Goal: Task Accomplishment & Management: Complete application form

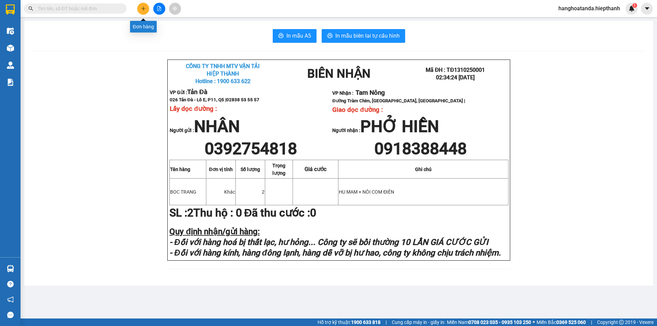
click at [140, 6] on button at bounding box center [143, 9] width 12 height 12
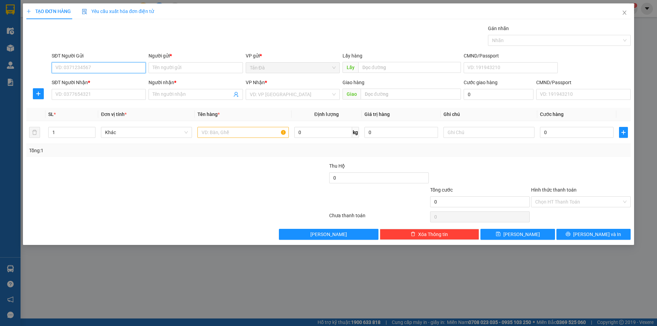
drag, startPoint x: 88, startPoint y: 68, endPoint x: 89, endPoint y: 64, distance: 3.8
click at [88, 67] on input "SĐT Người Gửi" at bounding box center [99, 67] width 94 height 11
type input "0988877991"
click at [171, 68] on input "Người gửi *" at bounding box center [195, 67] width 94 height 11
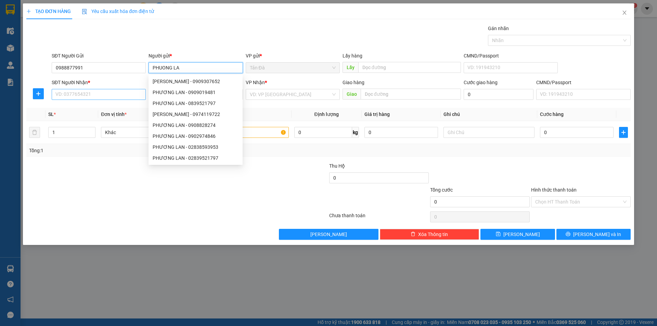
type input "PHUONG LA"
click at [98, 95] on input "SĐT Người Nhận *" at bounding box center [99, 94] width 94 height 11
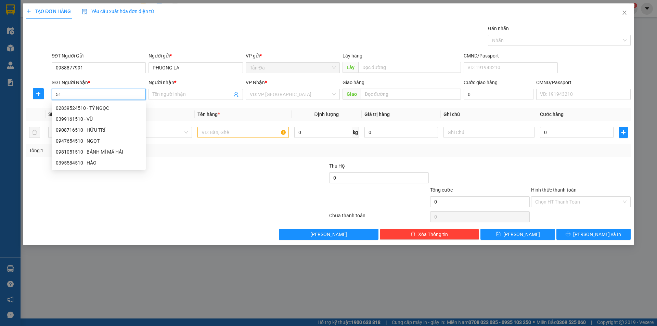
type input "5"
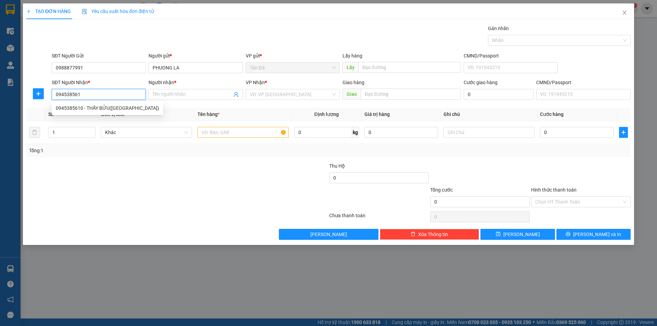
type input "0945385610"
click at [108, 106] on div "0945385610 - THẦY BỬU([GEOGRAPHIC_DATA])" at bounding box center [107, 108] width 103 height 8
type input "THẦY BỬU([DEMOGRAPHIC_DATA][GEOGRAPHIC_DATA])"
type input "0945385610"
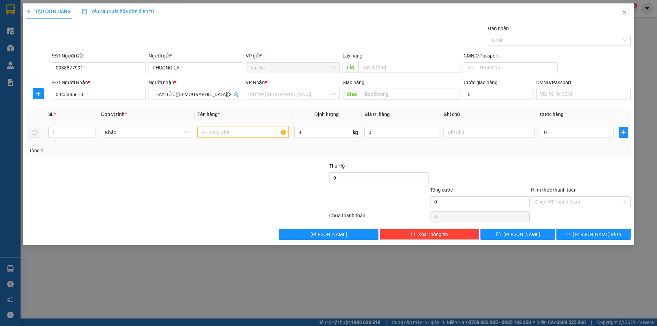
click at [224, 134] on input "text" at bounding box center [242, 132] width 91 height 11
type input "T"
click at [283, 94] on input "search" at bounding box center [290, 94] width 81 height 10
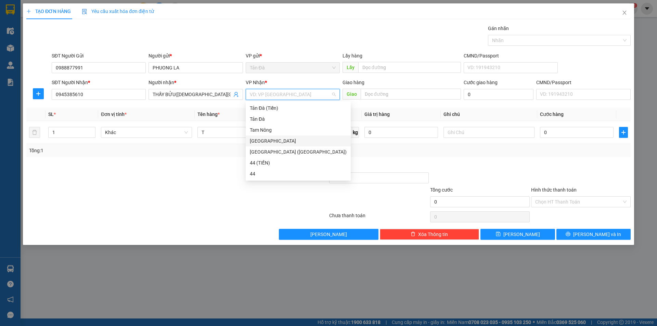
click at [264, 140] on div "[GEOGRAPHIC_DATA]" at bounding box center [298, 141] width 97 height 8
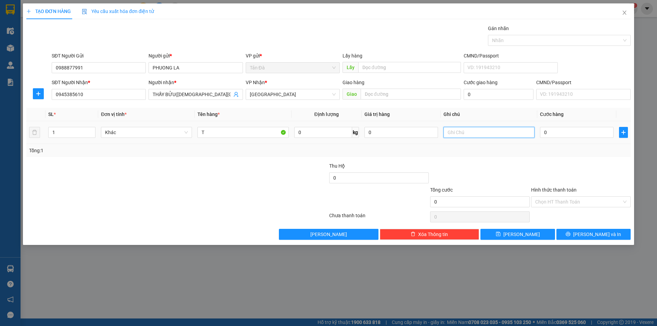
click at [462, 134] on input "text" at bounding box center [488, 132] width 91 height 11
type input "BÔNG"
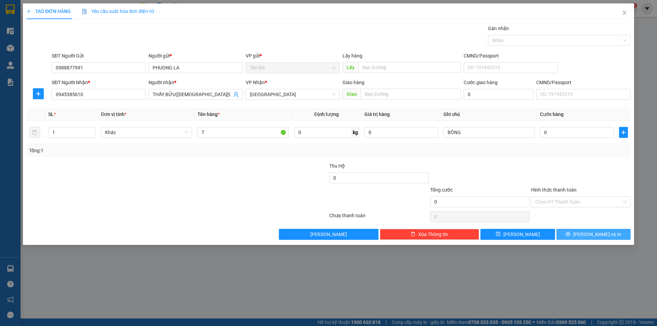
click at [590, 232] on span "[PERSON_NAME] và In" at bounding box center [597, 235] width 48 height 8
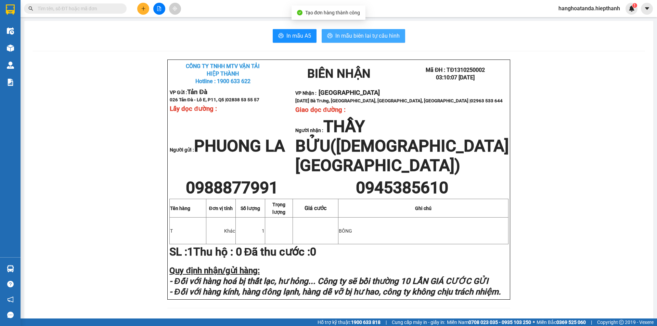
click at [360, 34] on span "In mẫu biên lai tự cấu hình" at bounding box center [367, 35] width 64 height 9
